Goal: Obtain resource: Obtain resource

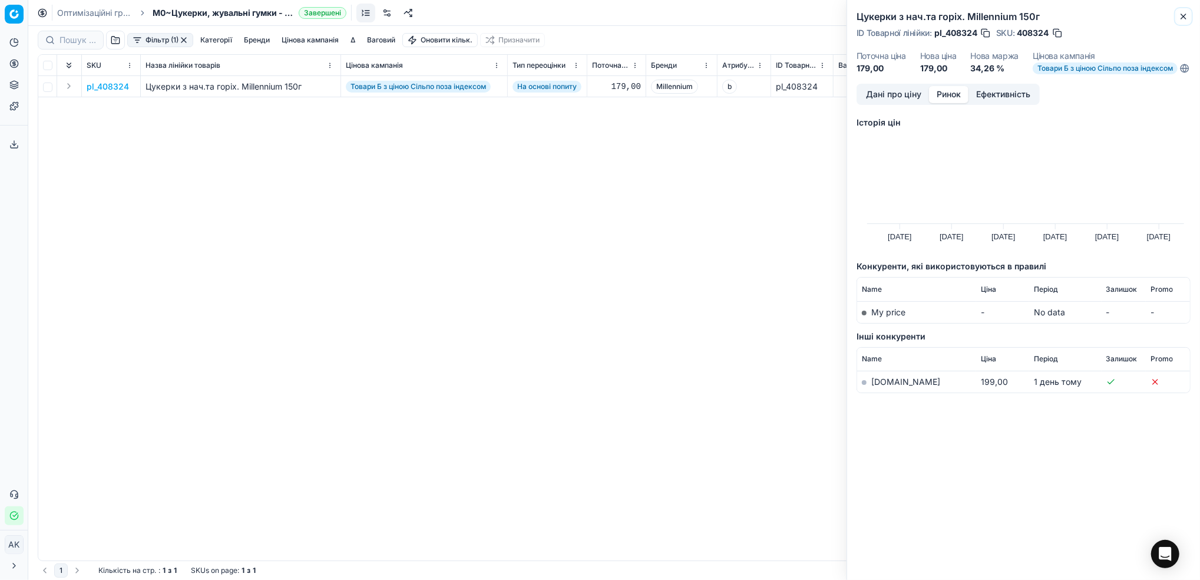
click at [1183, 18] on icon "button" at bounding box center [1183, 16] width 9 height 9
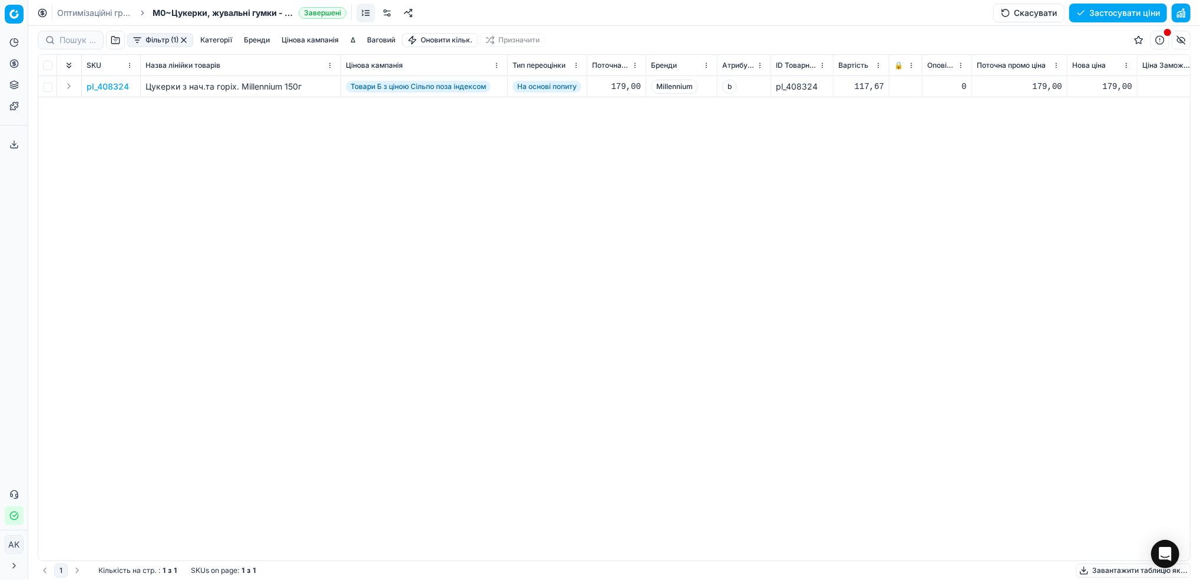
click at [60, 10] on link "Оптимізаційні групи" at bounding box center [94, 13] width 75 height 12
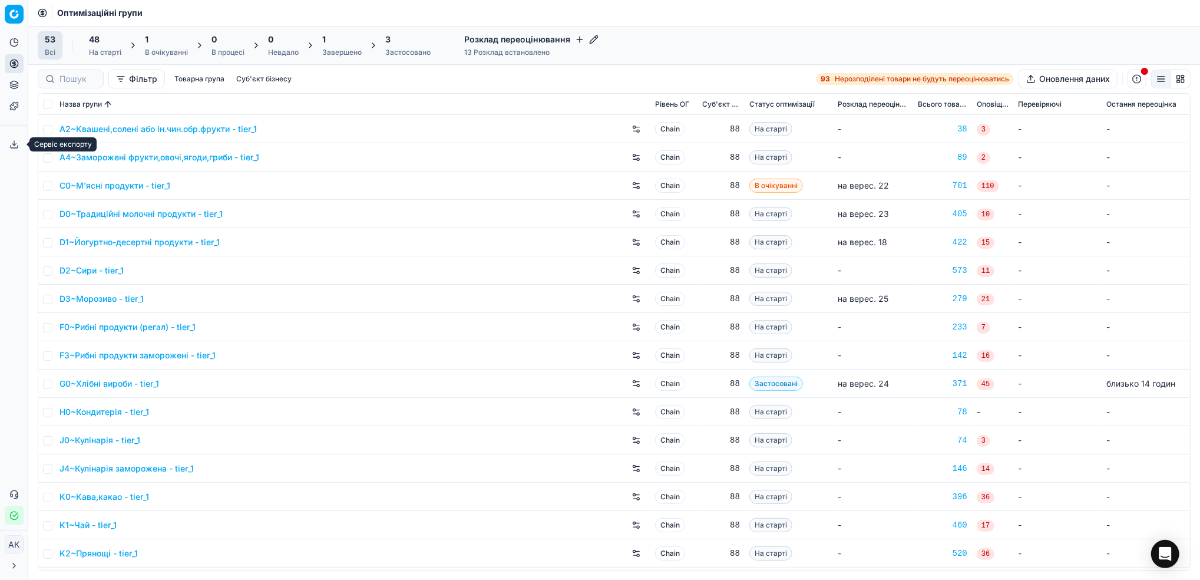
click at [16, 144] on icon at bounding box center [13, 144] width 9 height 9
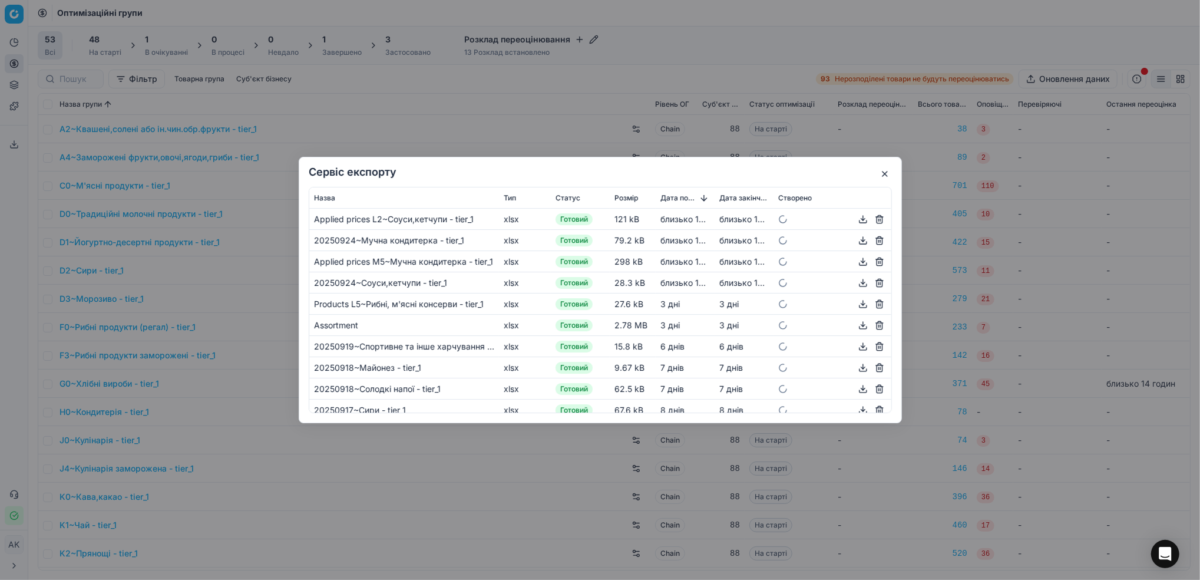
click at [16, 144] on div "Сервіс експорту Назва Тип Статус Розмір Дата початку Дата закінчення Створено A…" at bounding box center [600, 290] width 1200 height 580
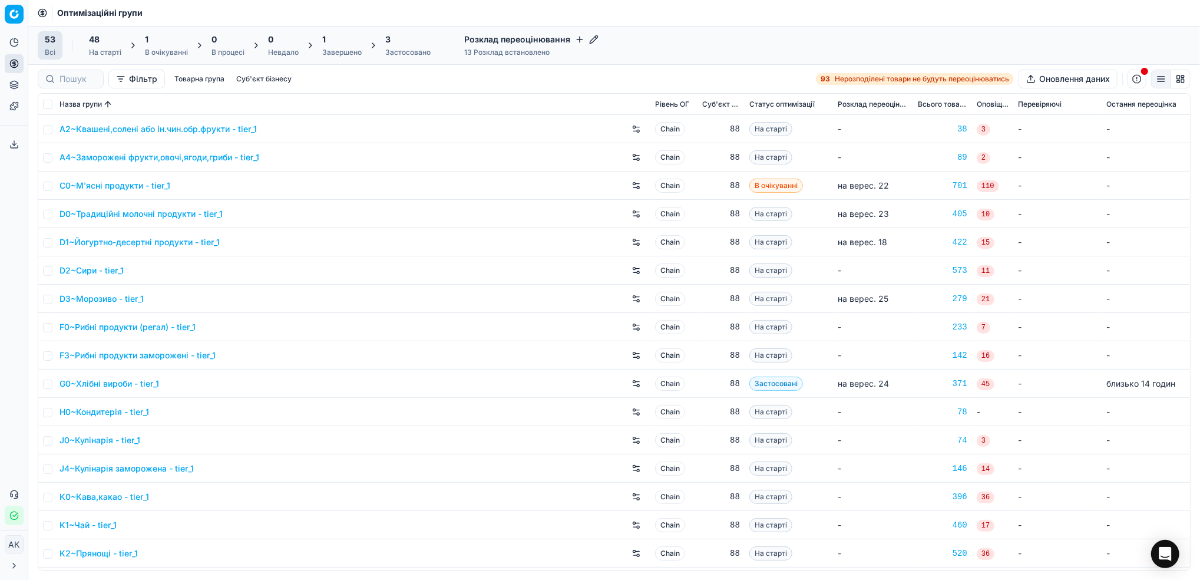
click at [334, 52] on div "Завершено" at bounding box center [341, 52] width 39 height 9
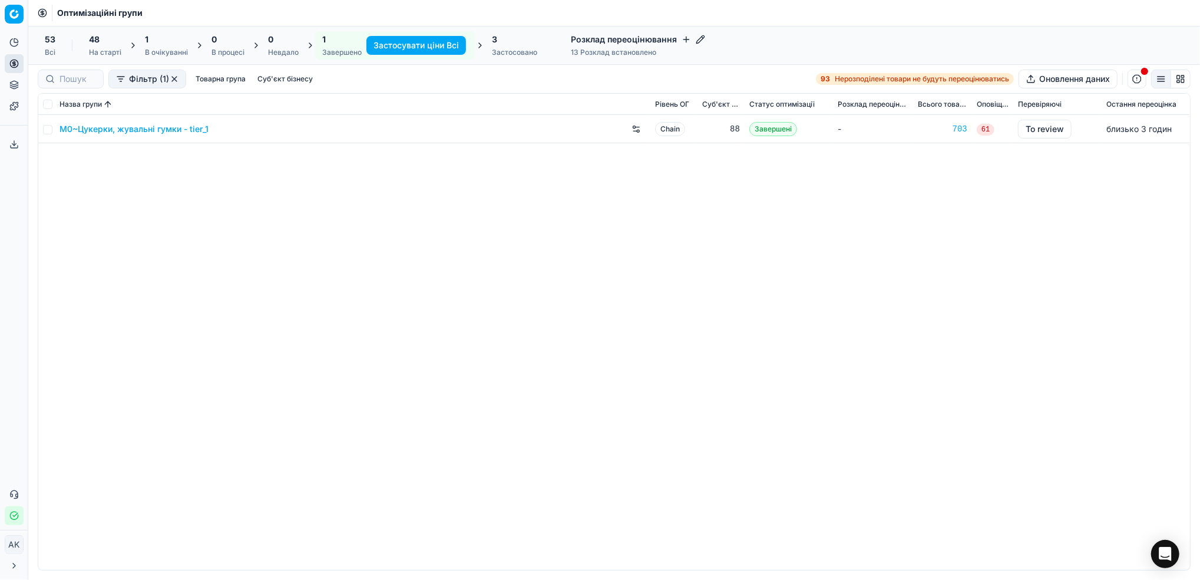
click at [107, 128] on link "M0~Цукерки, жувальні гумки - tier_1" at bounding box center [133, 129] width 149 height 12
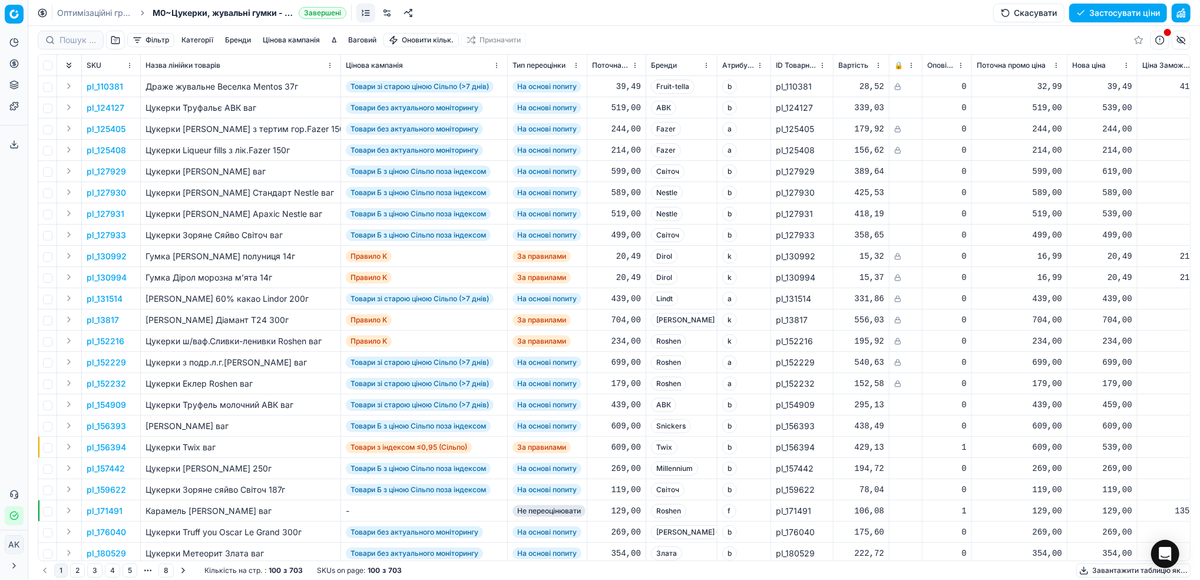
click at [1143, 571] on button "Завантажити таблицю як..." at bounding box center [1133, 570] width 114 height 14
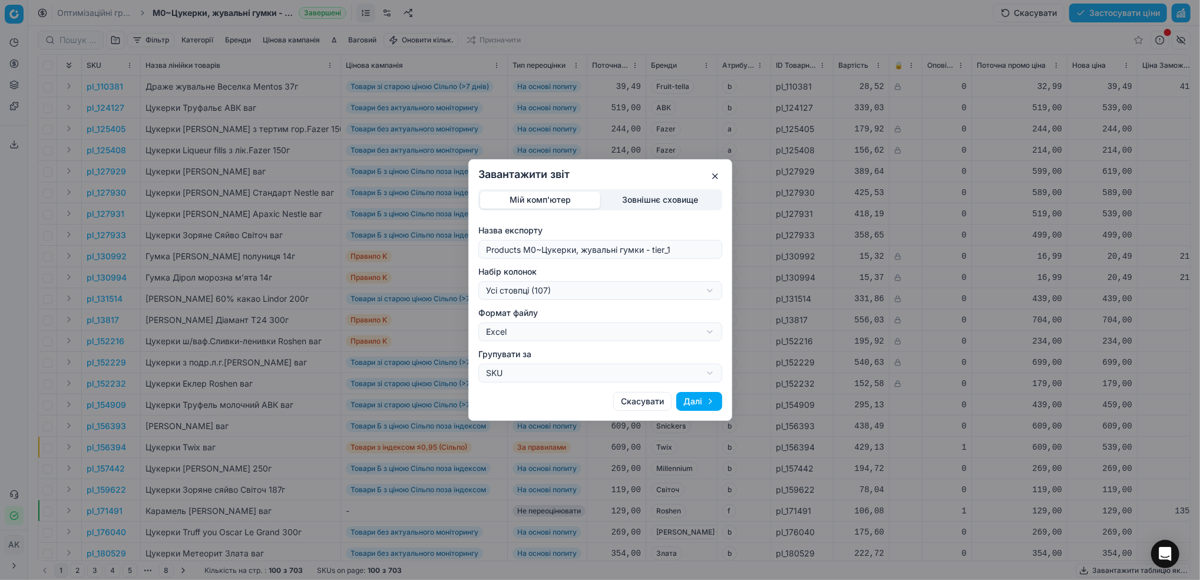
click at [703, 290] on div "Завантажити звіт Мій комп'ютер Зовнішнє сховище Назва експорту Products M0~Цуке…" at bounding box center [600, 290] width 1200 height 580
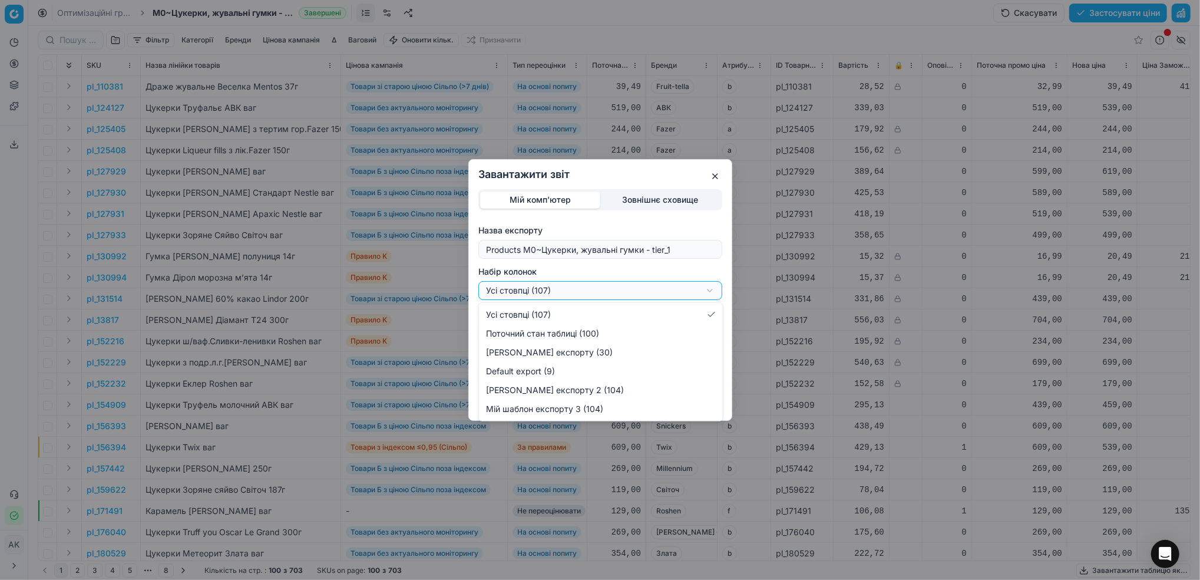
click at [710, 293] on div "Завантажити звіт Мій комп'ютер Зовнішнє сховище Назва експорту Products M0~Цуке…" at bounding box center [600, 290] width 1200 height 580
select select "bc72122b-30a3-4b32-8b32-eb62ec05a251"
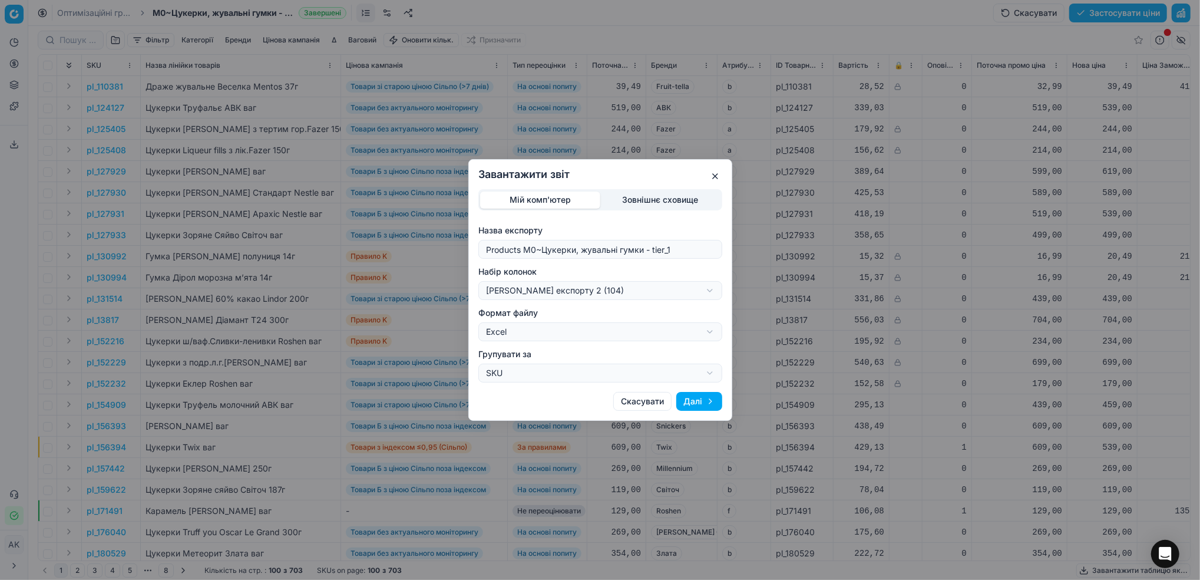
click at [717, 283] on div "Завантажити звіт Мій комп'ютер Зовнішнє сховище Назва експорту Products M0~Цуке…" at bounding box center [600, 290] width 1200 height 580
